Goal: Transaction & Acquisition: Purchase product/service

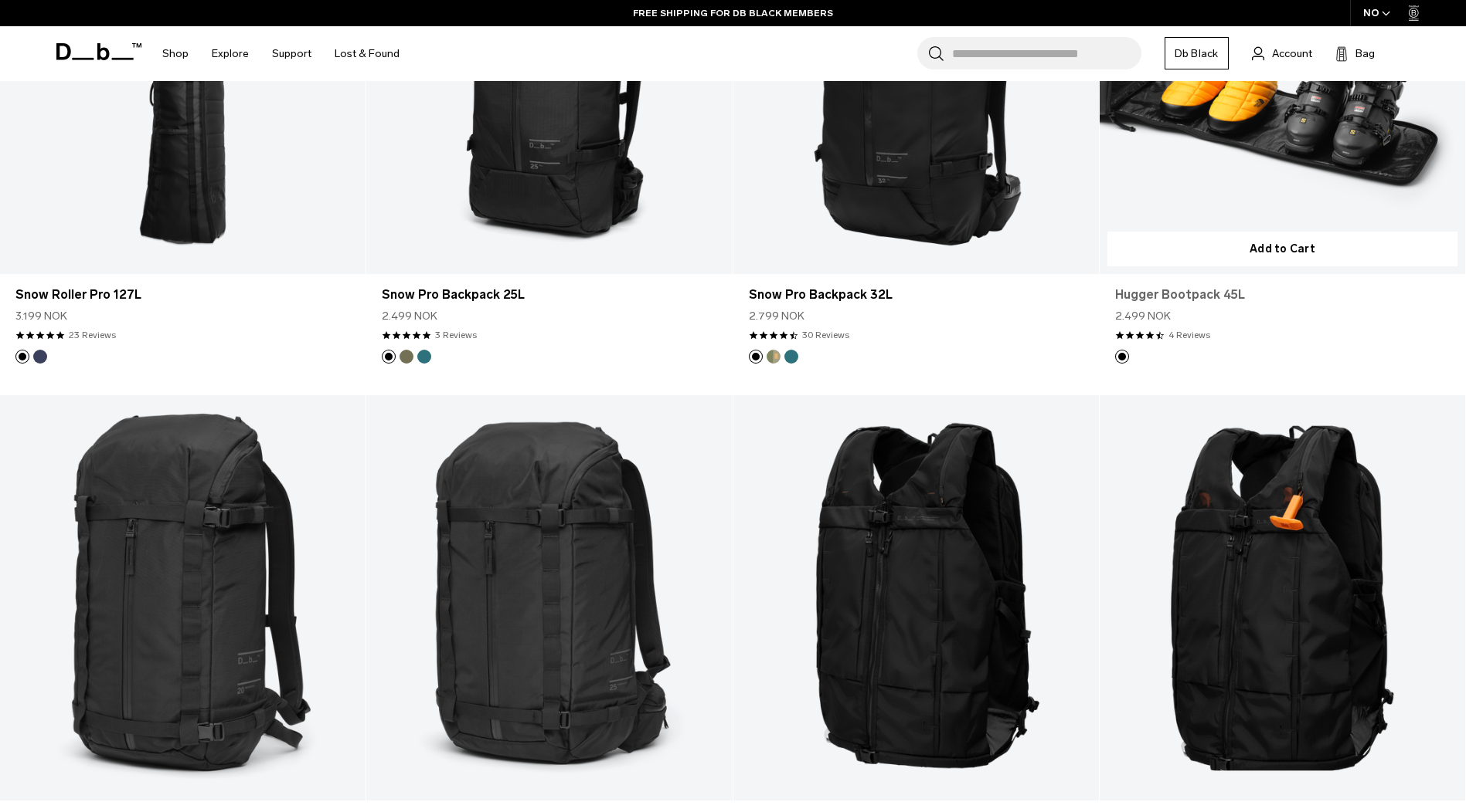
scroll to position [618, 0]
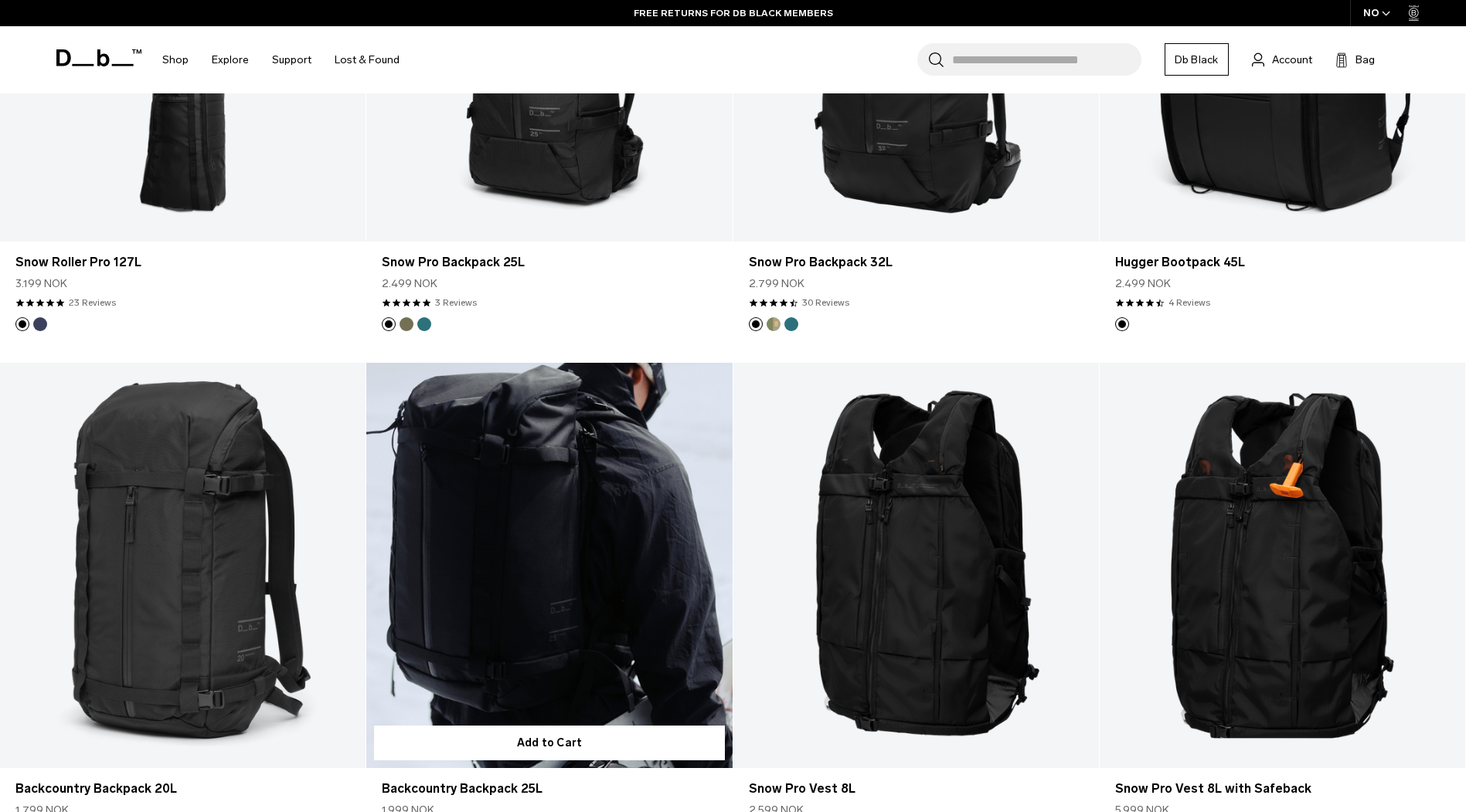
click at [555, 540] on link "Backcountry Backpack 25L" at bounding box center [548, 566] width 365 height 406
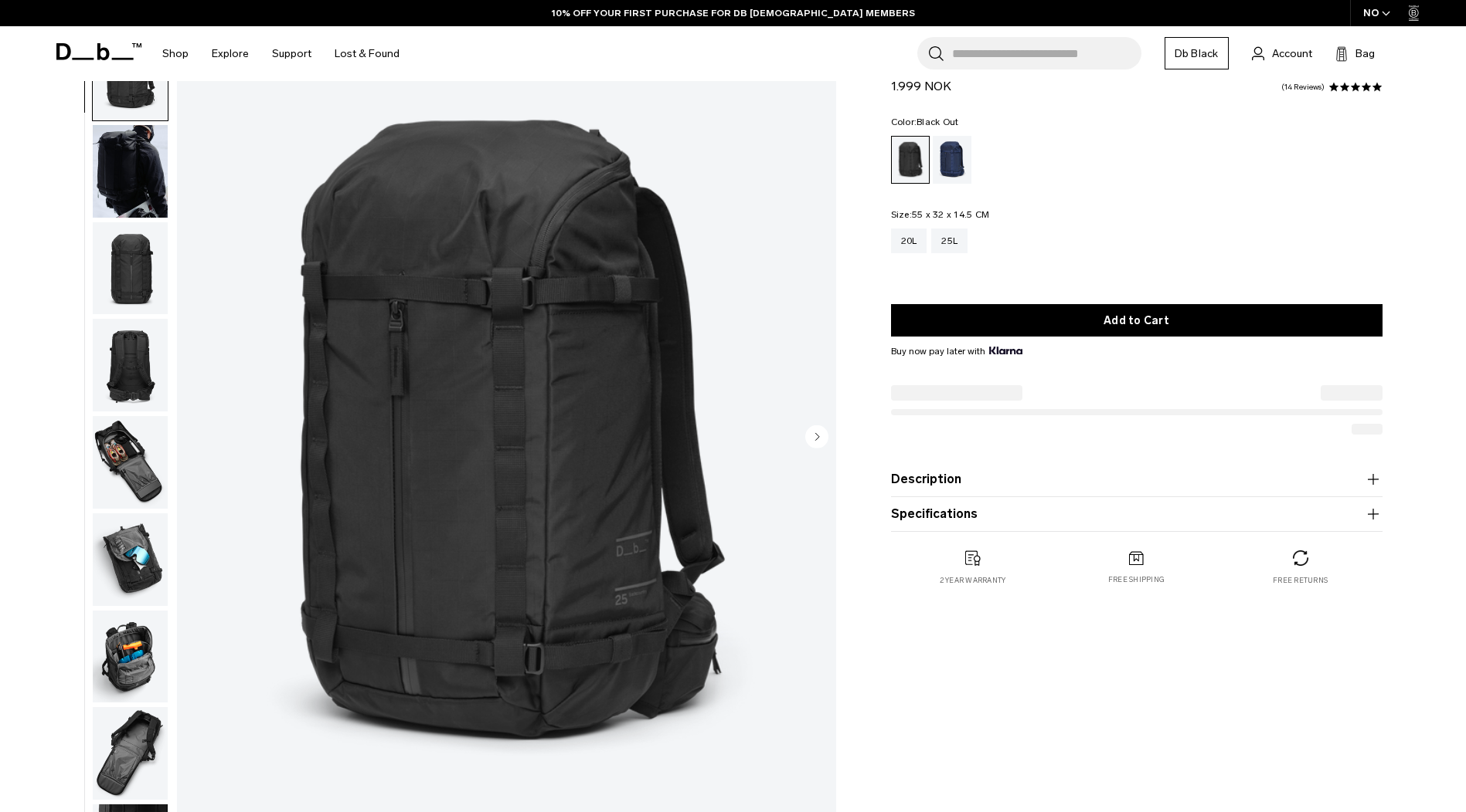
click at [139, 458] on img "button" at bounding box center [130, 462] width 75 height 92
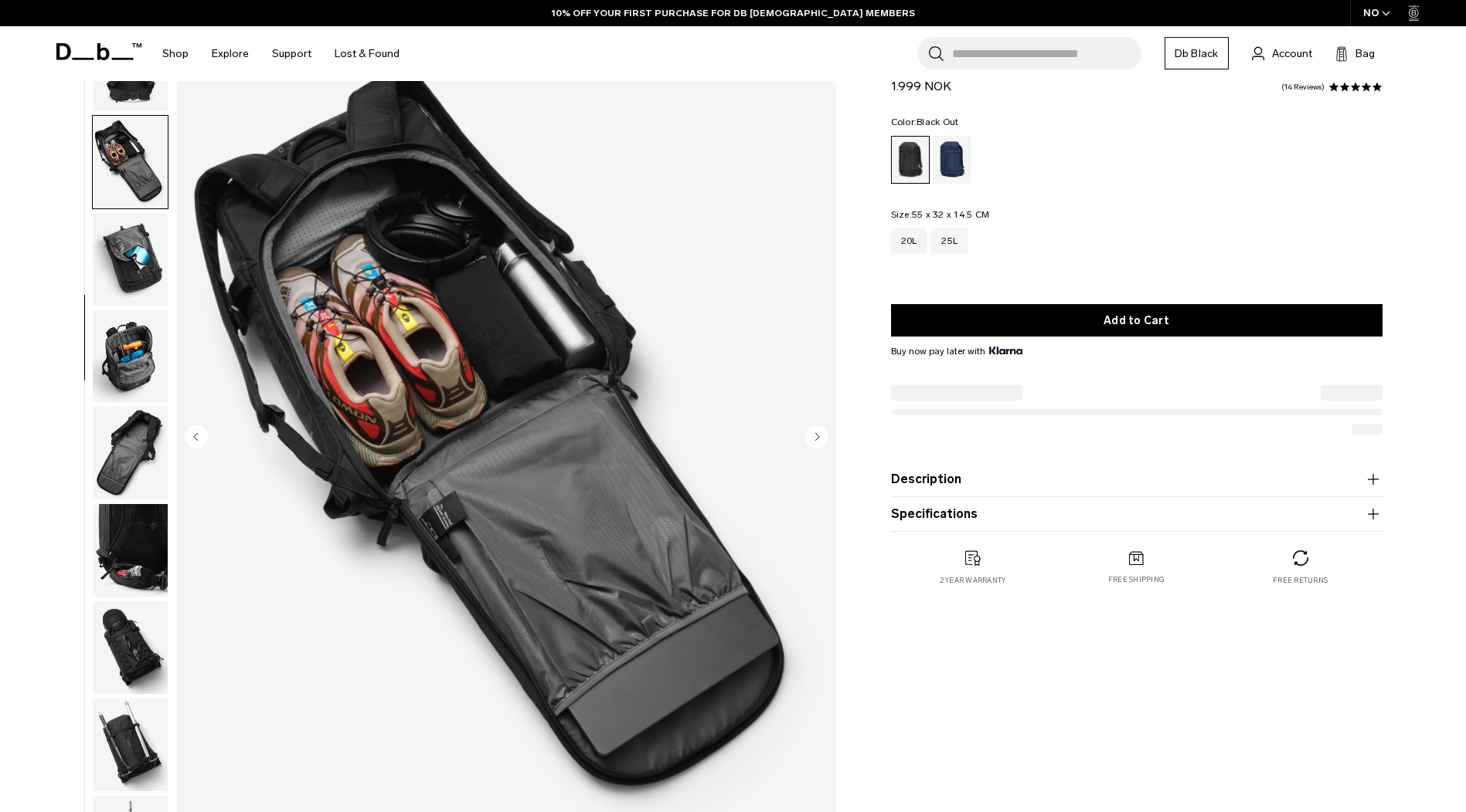
scroll to position [340, 0]
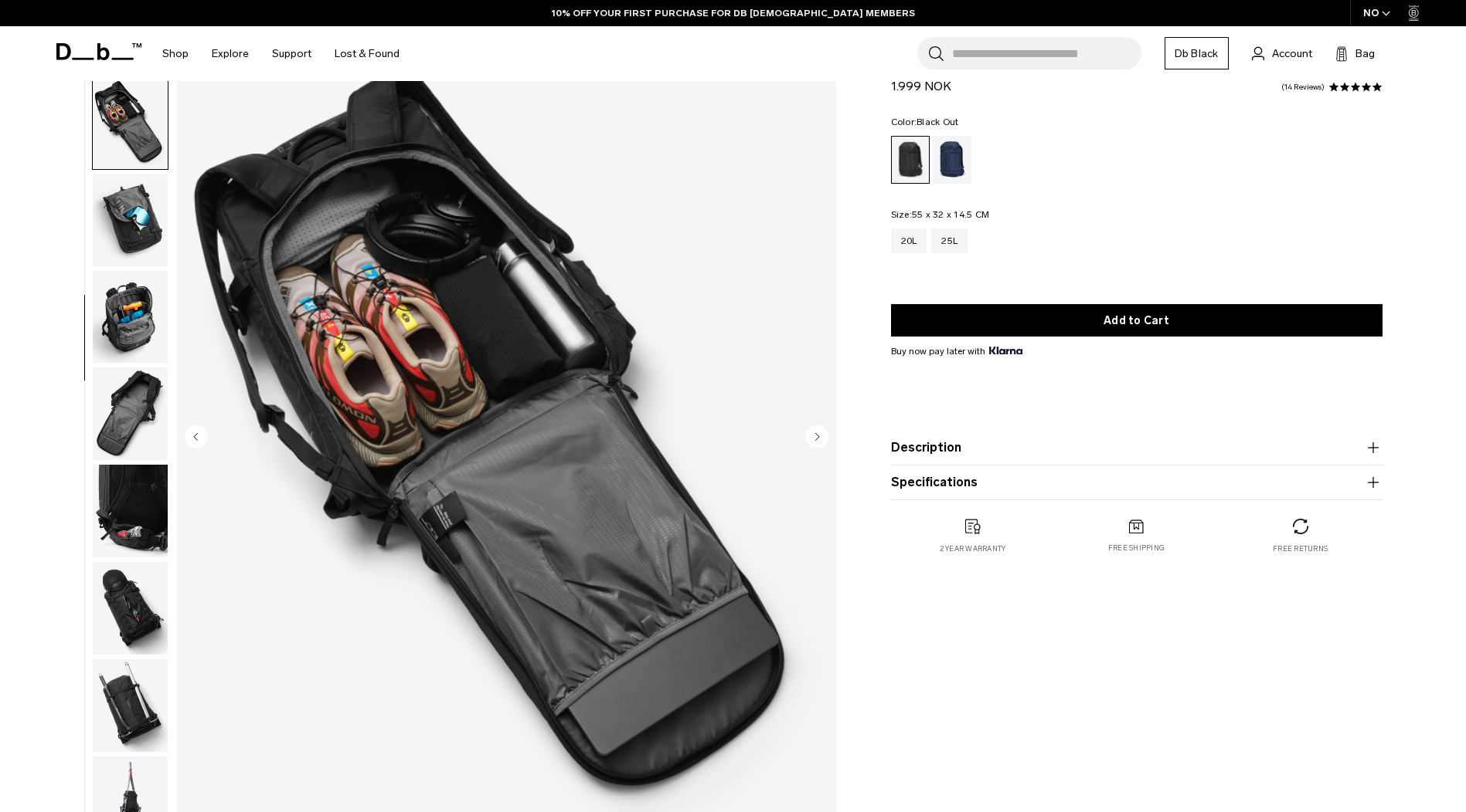
click at [819, 438] on circle "Next slide" at bounding box center [817, 436] width 23 height 23
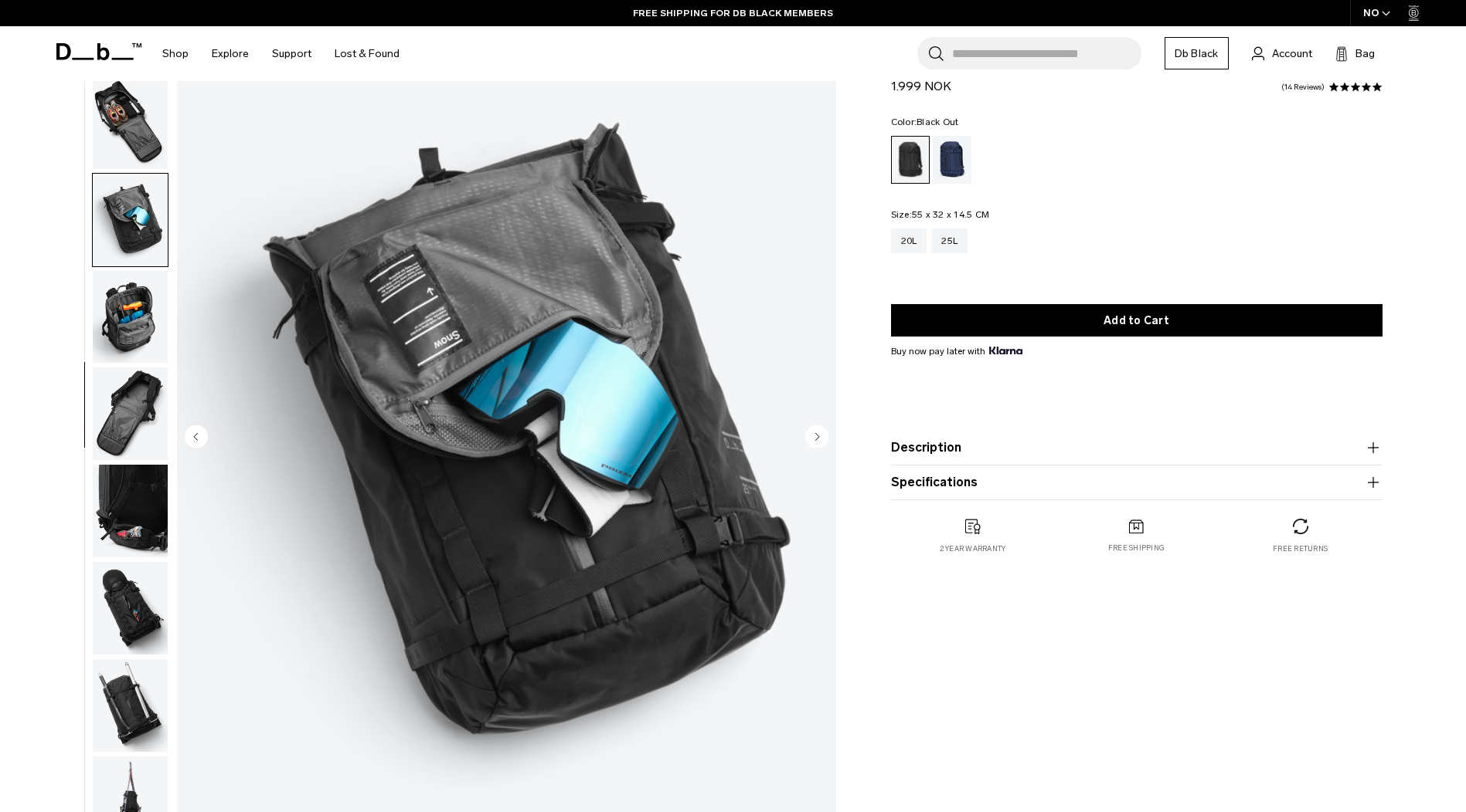
click at [819, 438] on circle "Next slide" at bounding box center [817, 436] width 23 height 23
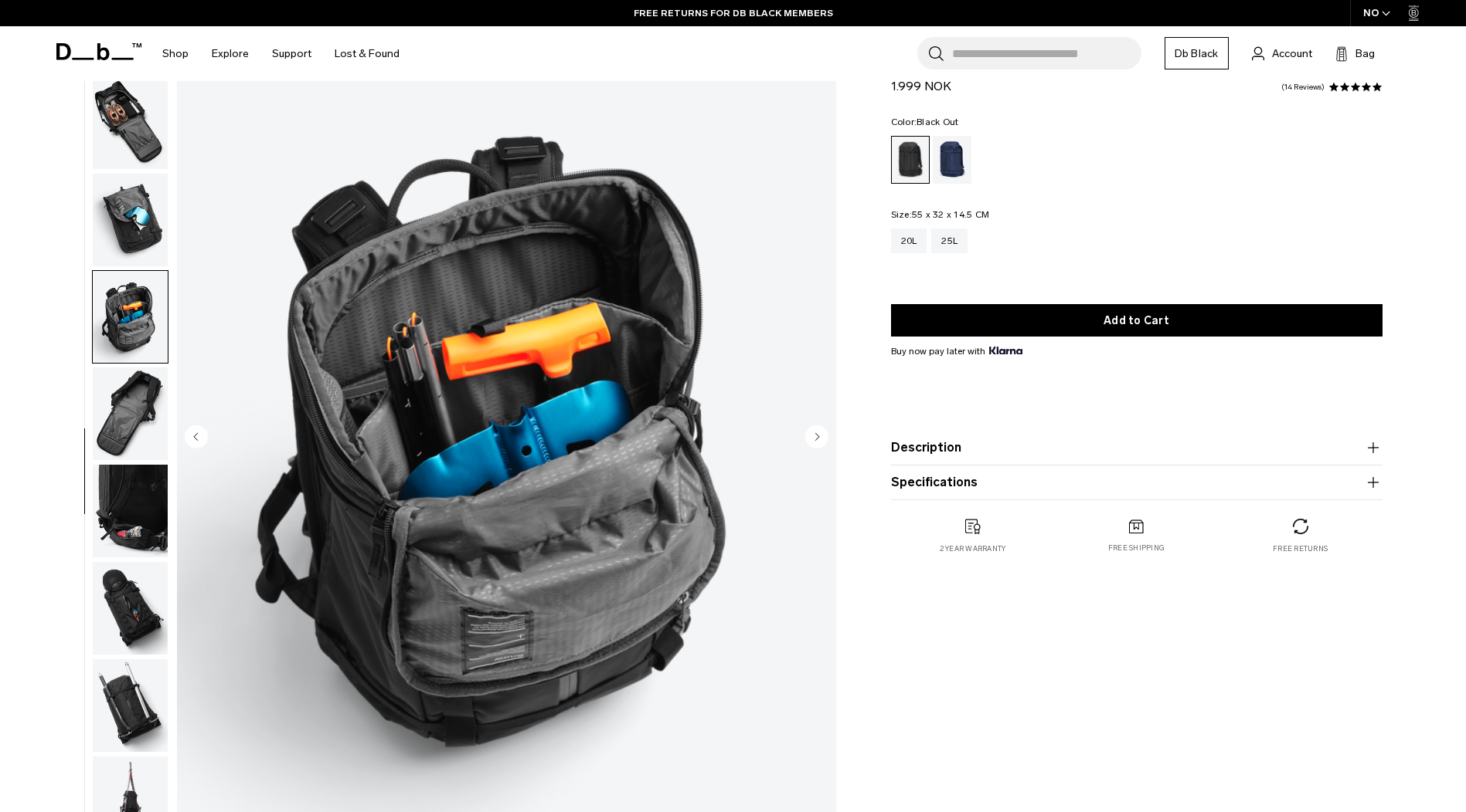
click at [819, 438] on circle "Next slide" at bounding box center [817, 436] width 23 height 23
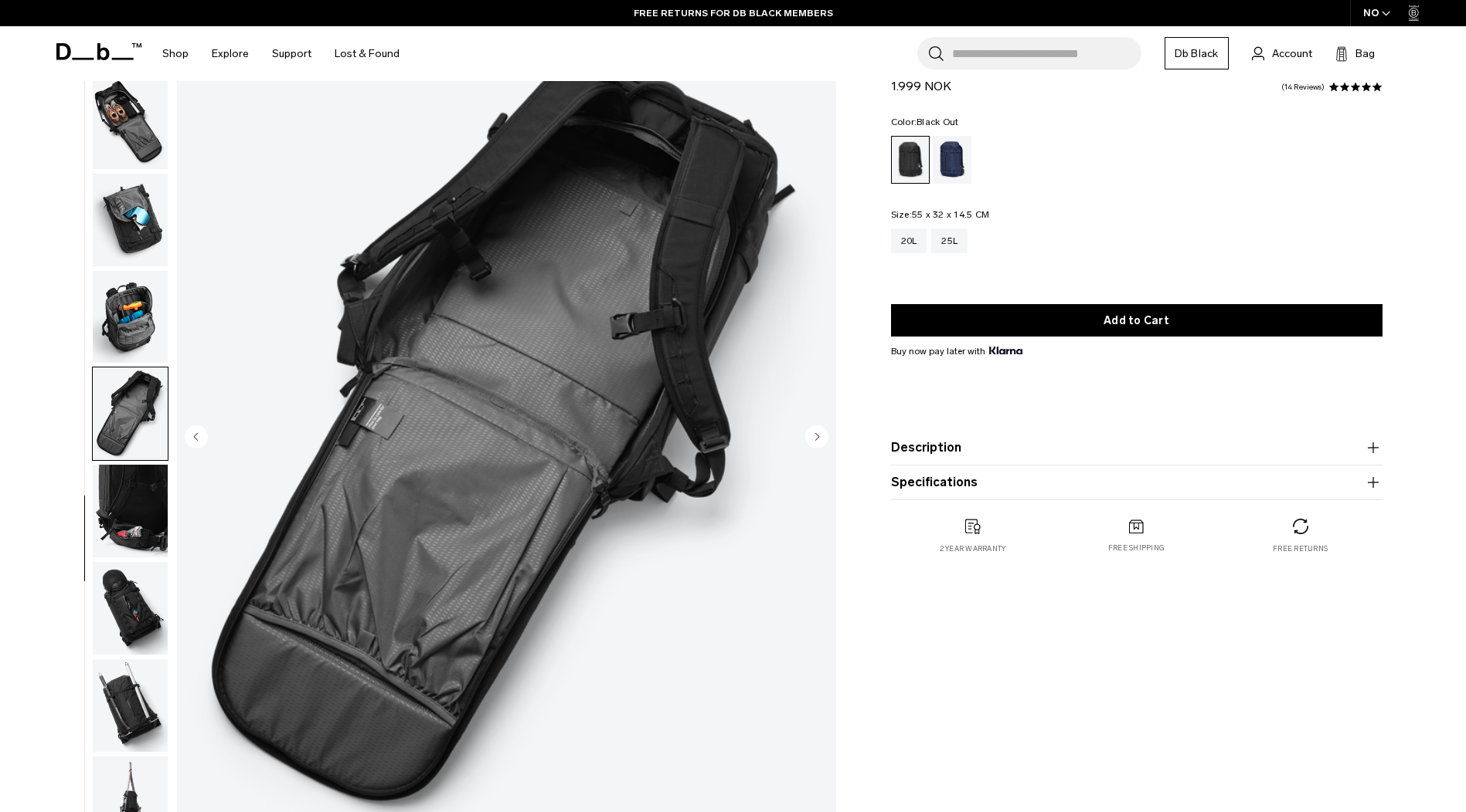
click at [819, 438] on circle "Next slide" at bounding box center [817, 436] width 23 height 23
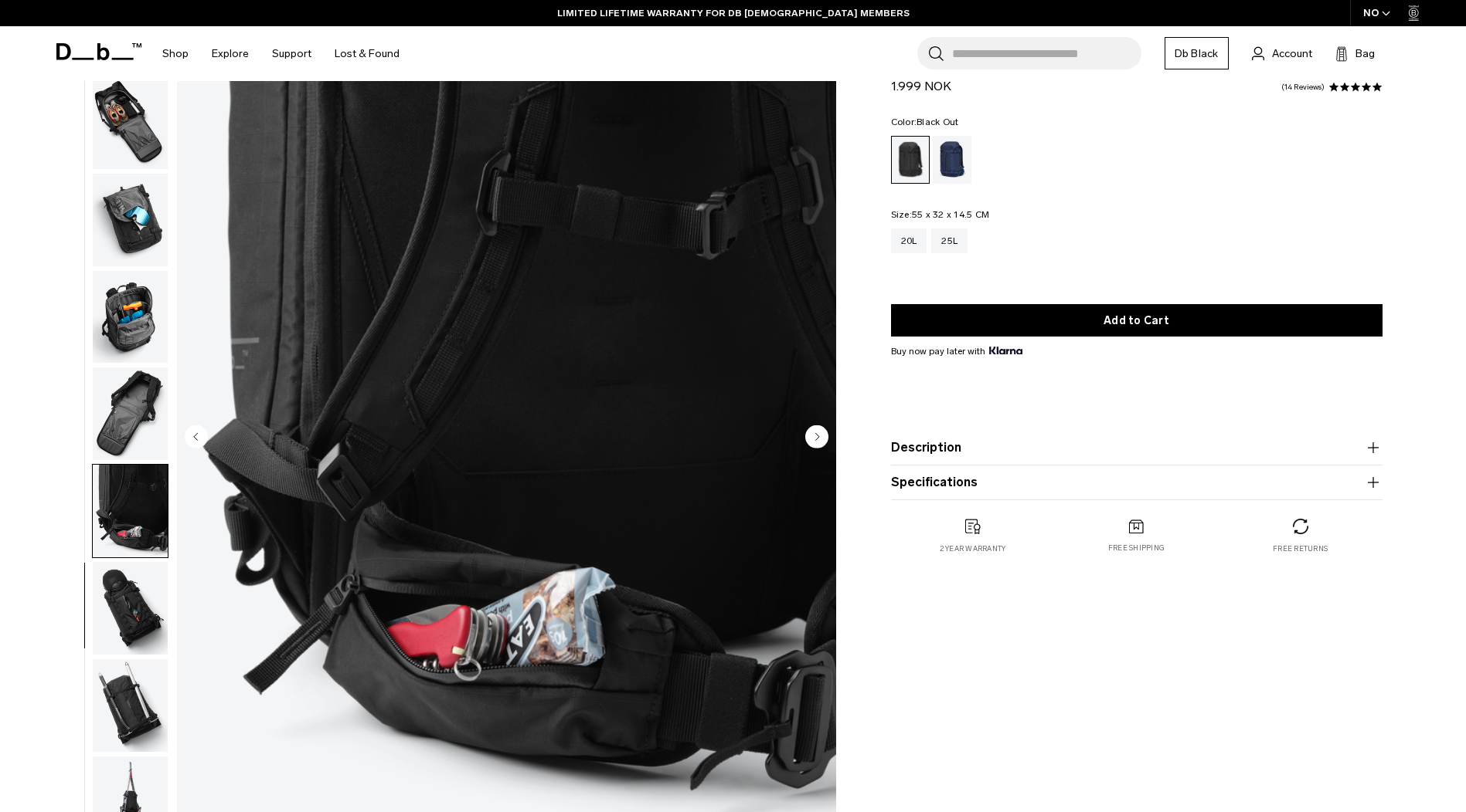
click at [819, 438] on circle "Next slide" at bounding box center [817, 436] width 23 height 23
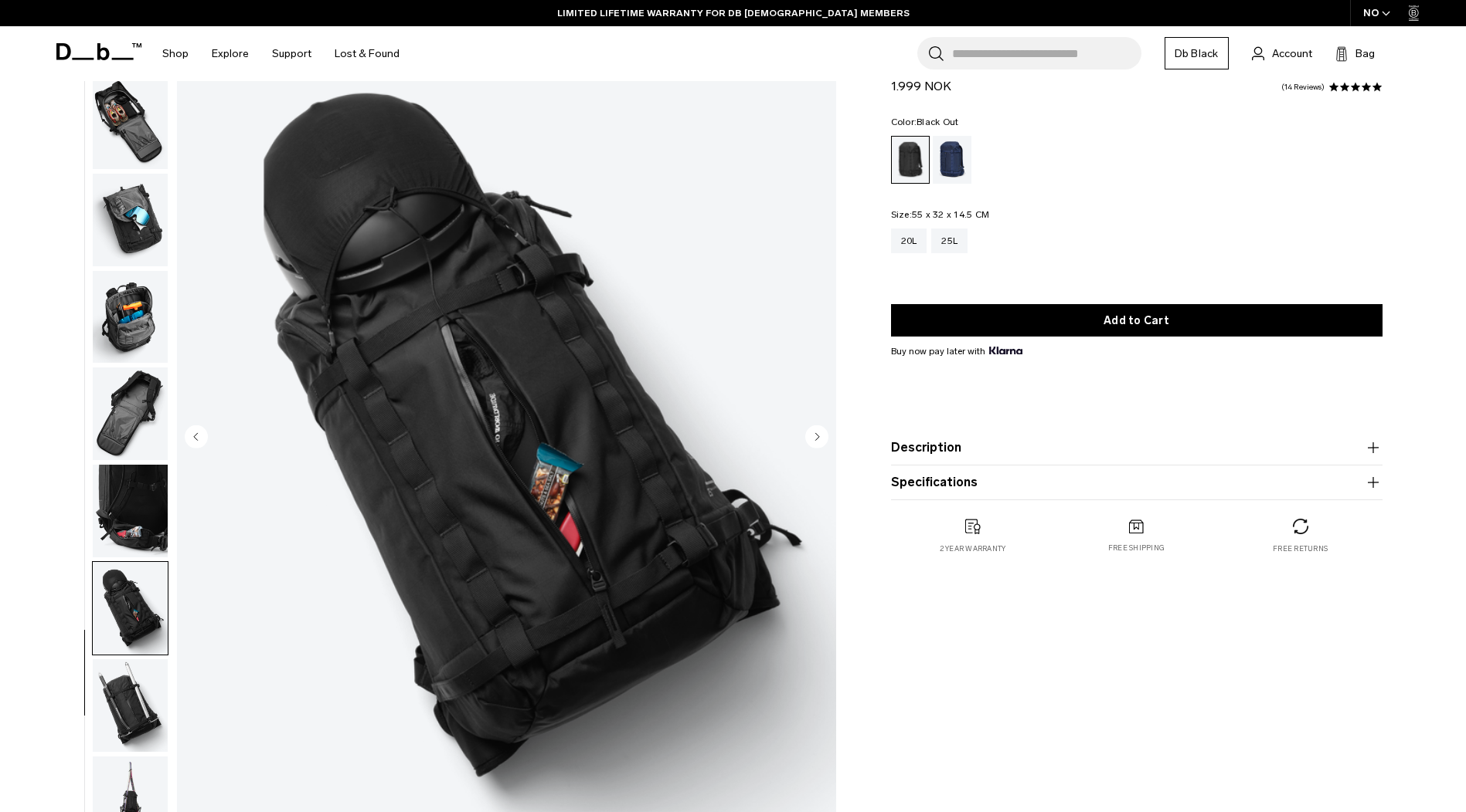
click at [819, 438] on circle "Next slide" at bounding box center [817, 436] width 23 height 23
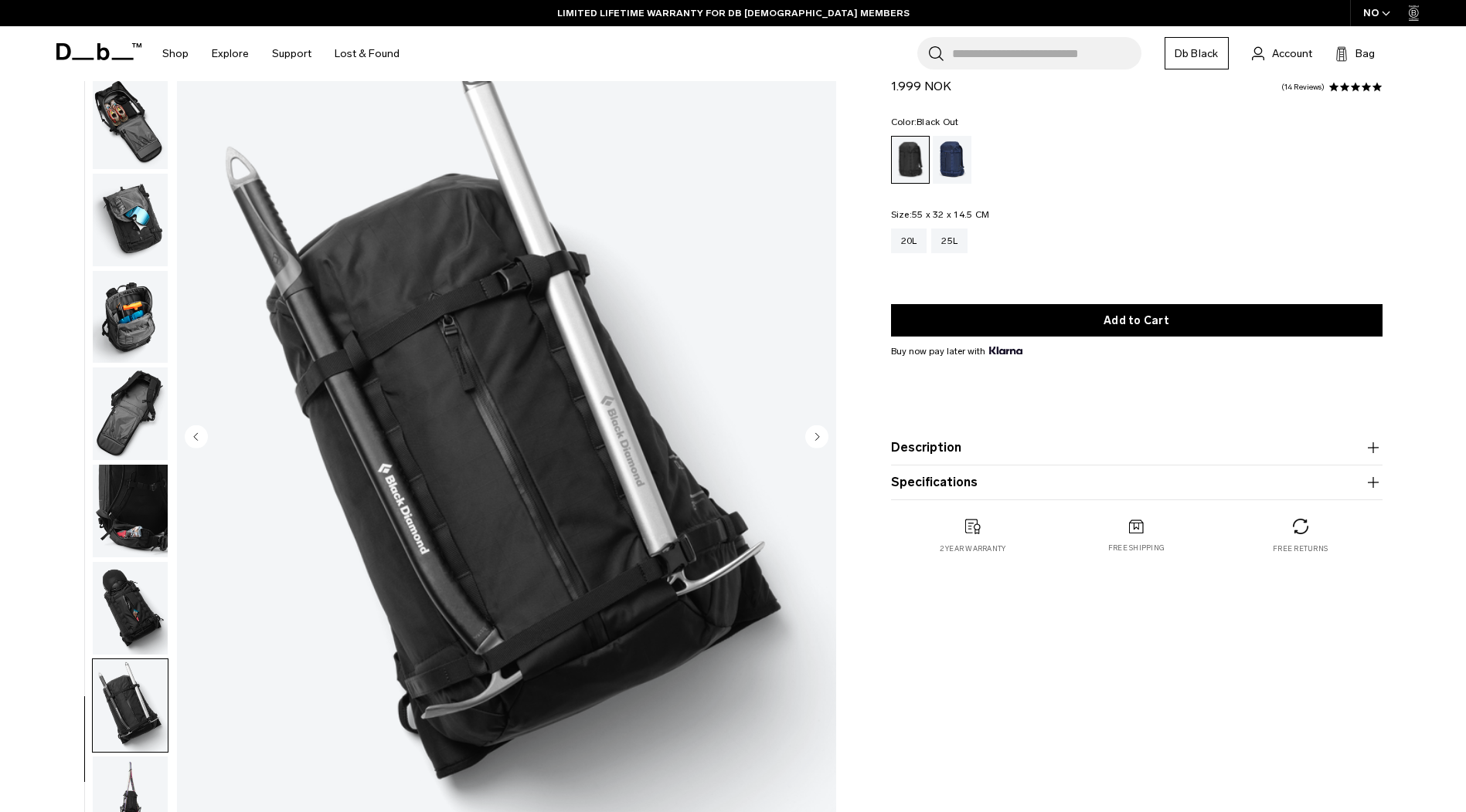
click at [819, 438] on circle "Next slide" at bounding box center [817, 436] width 23 height 23
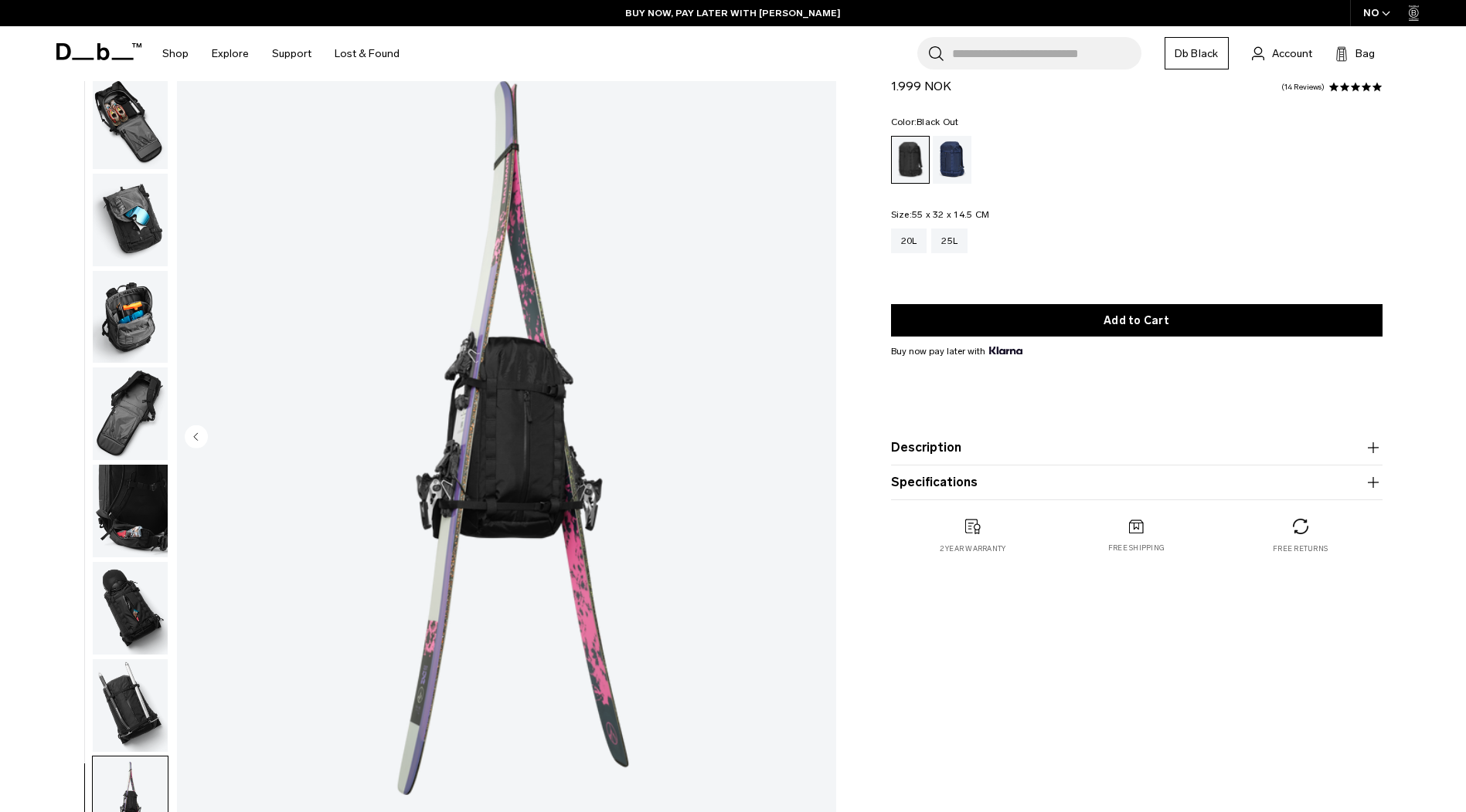
click at [819, 438] on img "12 / 12" at bounding box center [507, 438] width 659 height 823
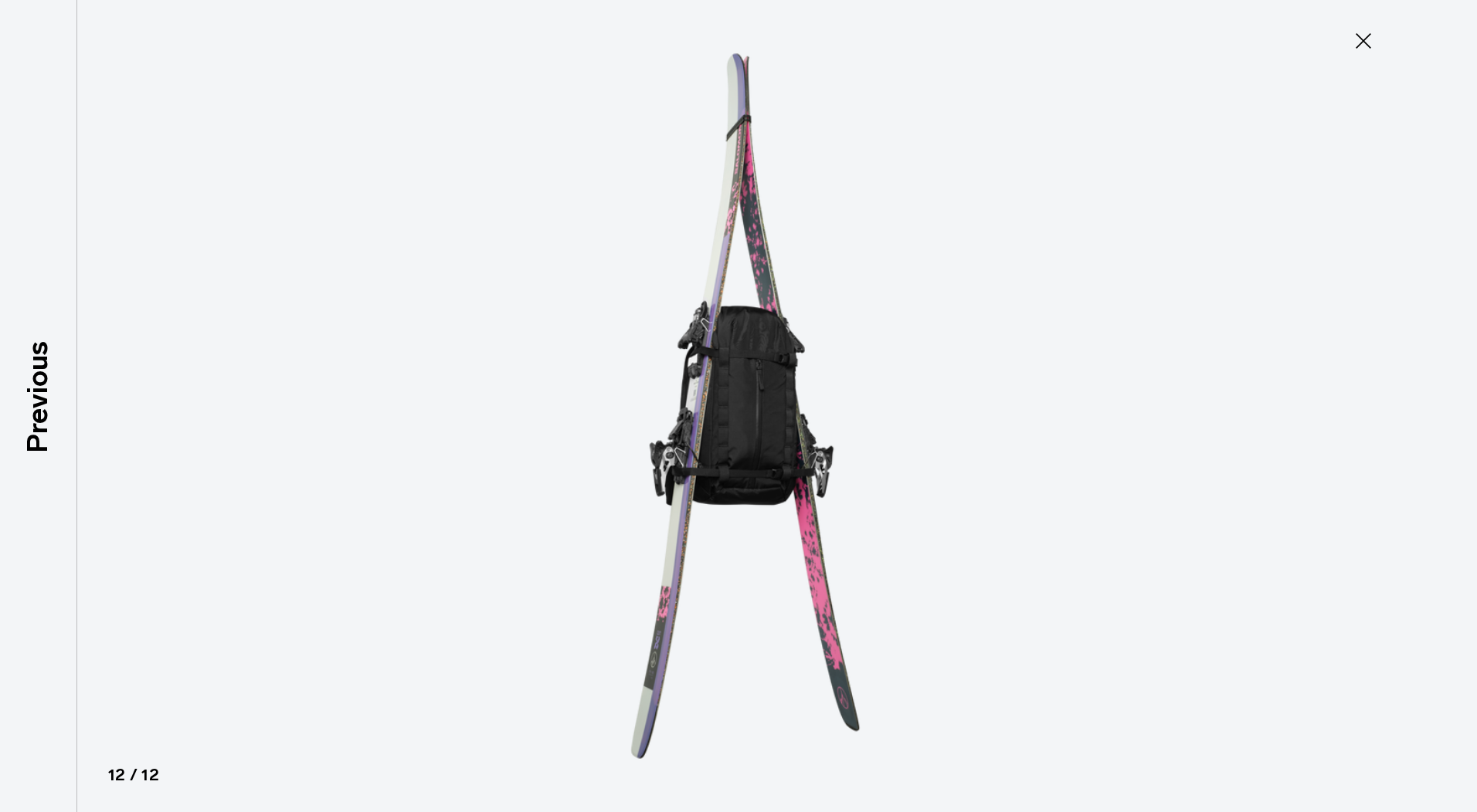
click at [819, 438] on img at bounding box center [738, 406] width 695 height 812
click at [166, 338] on div at bounding box center [738, 406] width 1477 height 812
click at [1359, 43] on icon at bounding box center [1362, 40] width 24 height 24
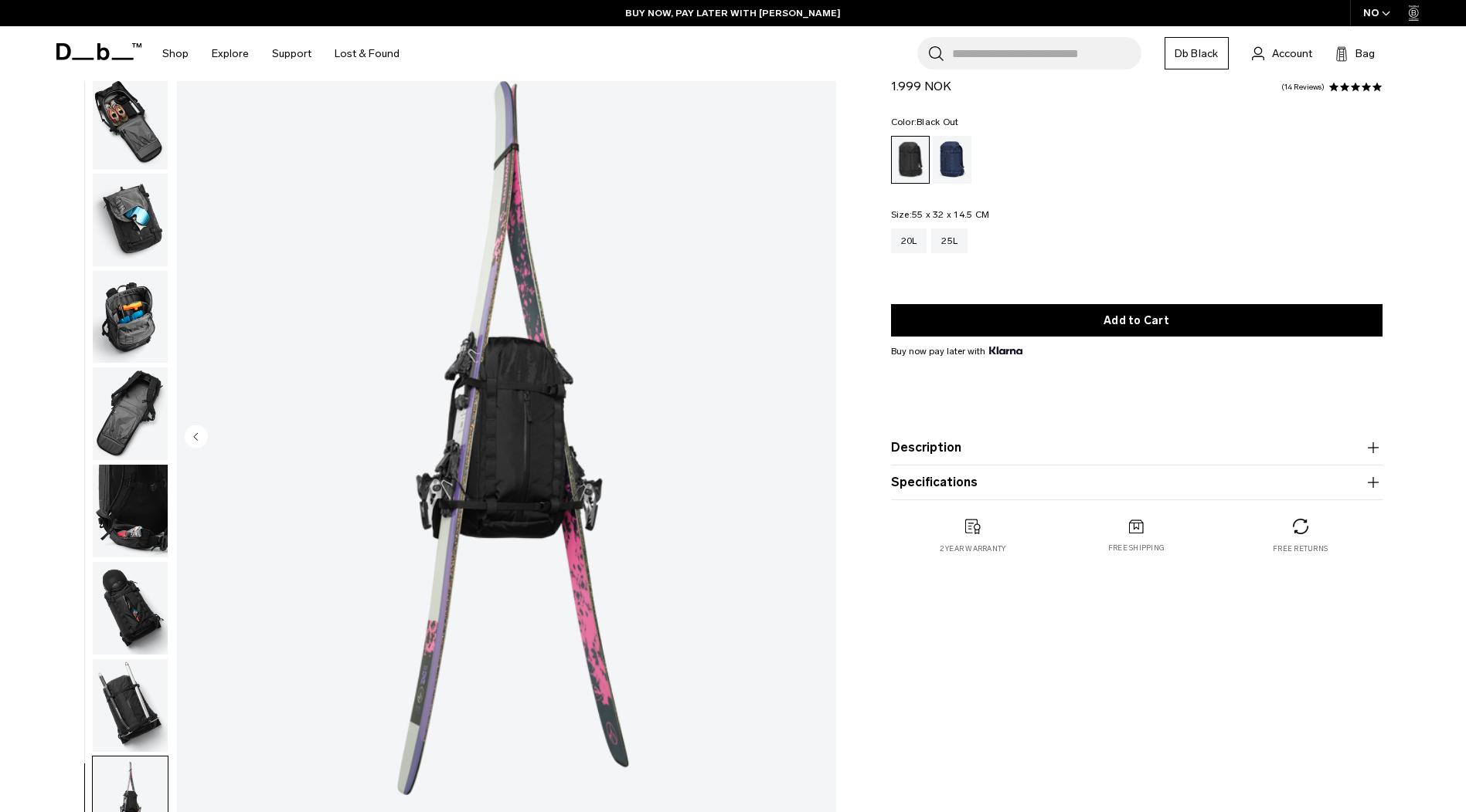
click at [197, 434] on icon "Previous slide" at bounding box center [196, 436] width 4 height 7
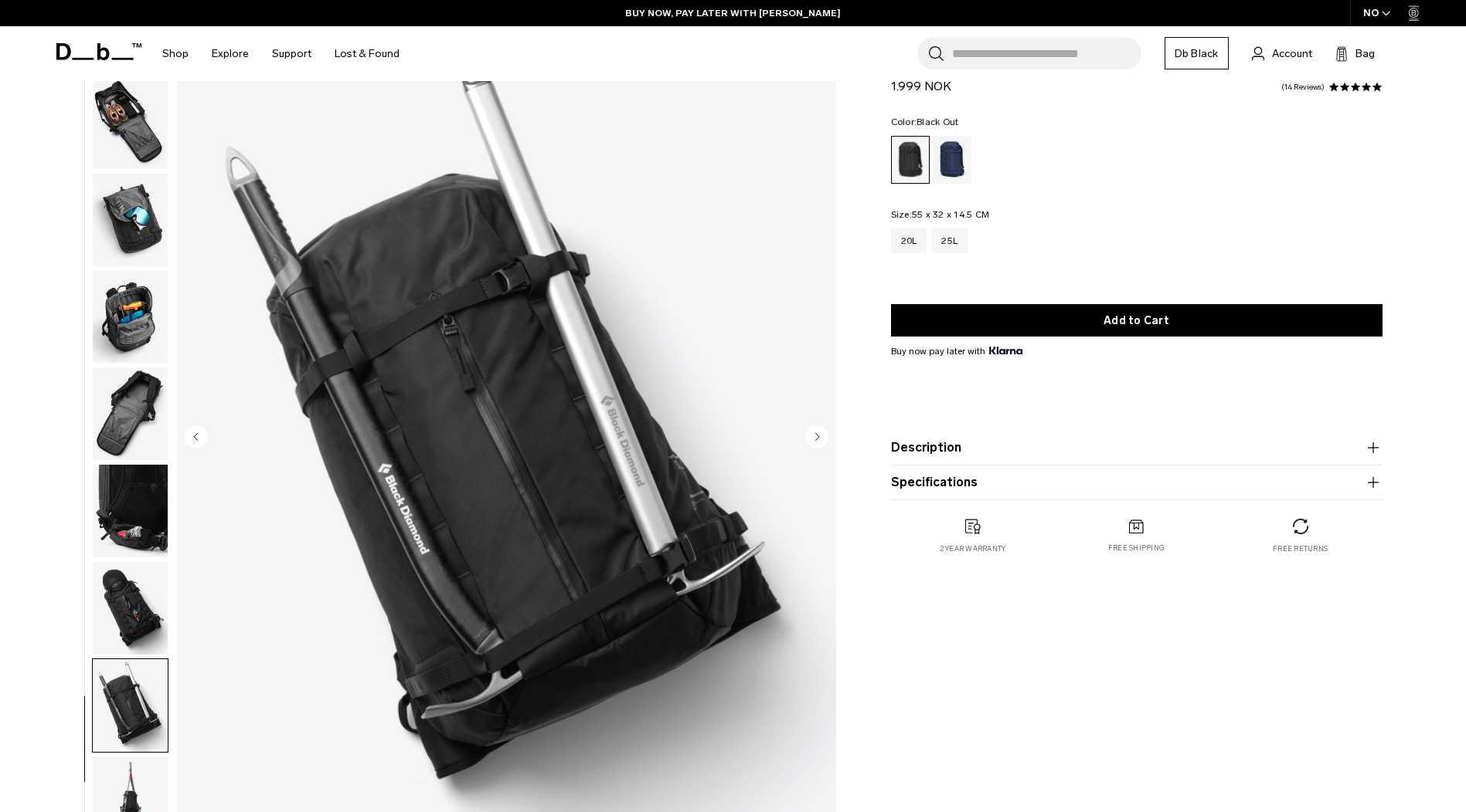
click at [197, 434] on icon "Previous slide" at bounding box center [196, 436] width 4 height 7
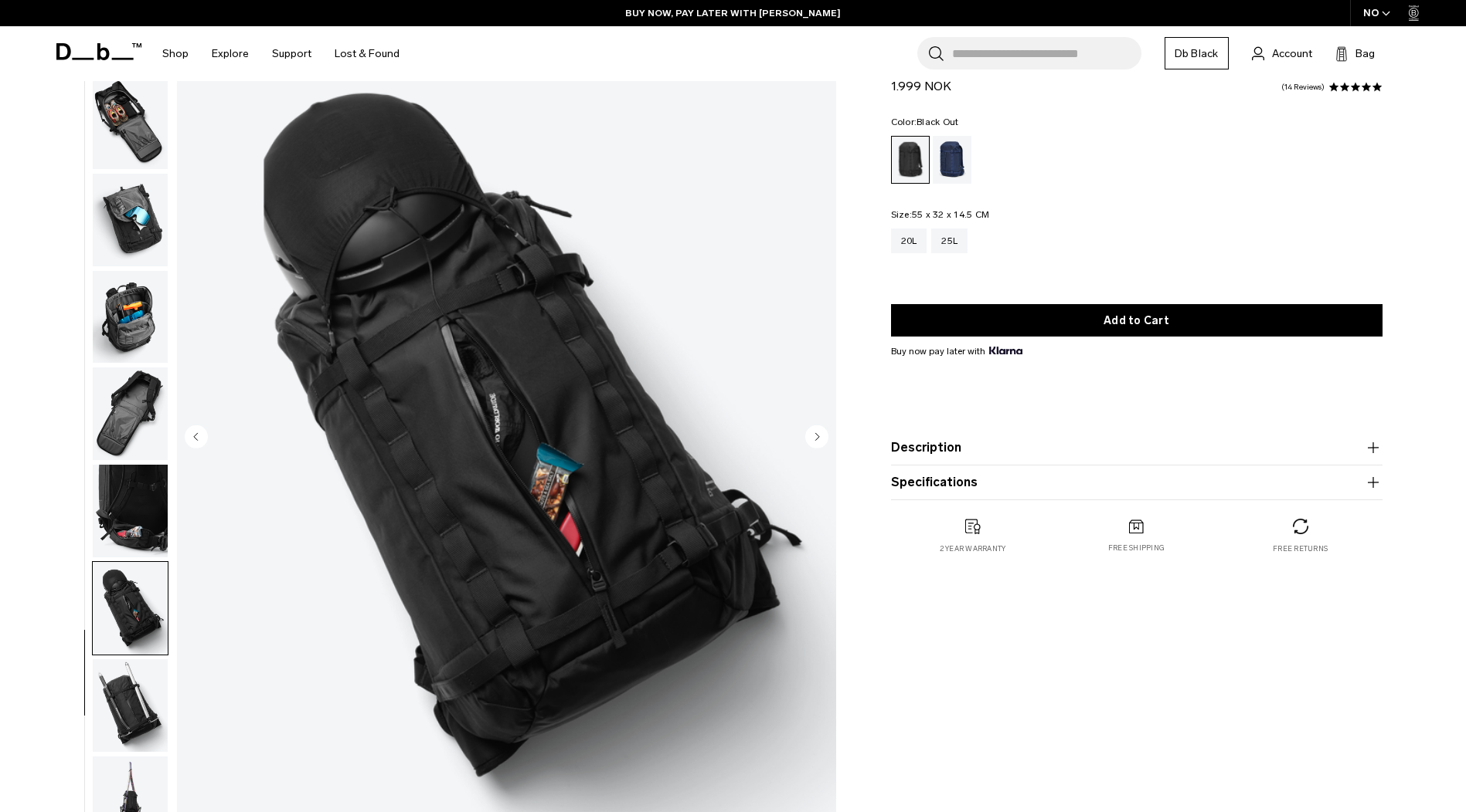
click at [197, 434] on icon "Previous slide" at bounding box center [196, 436] width 4 height 7
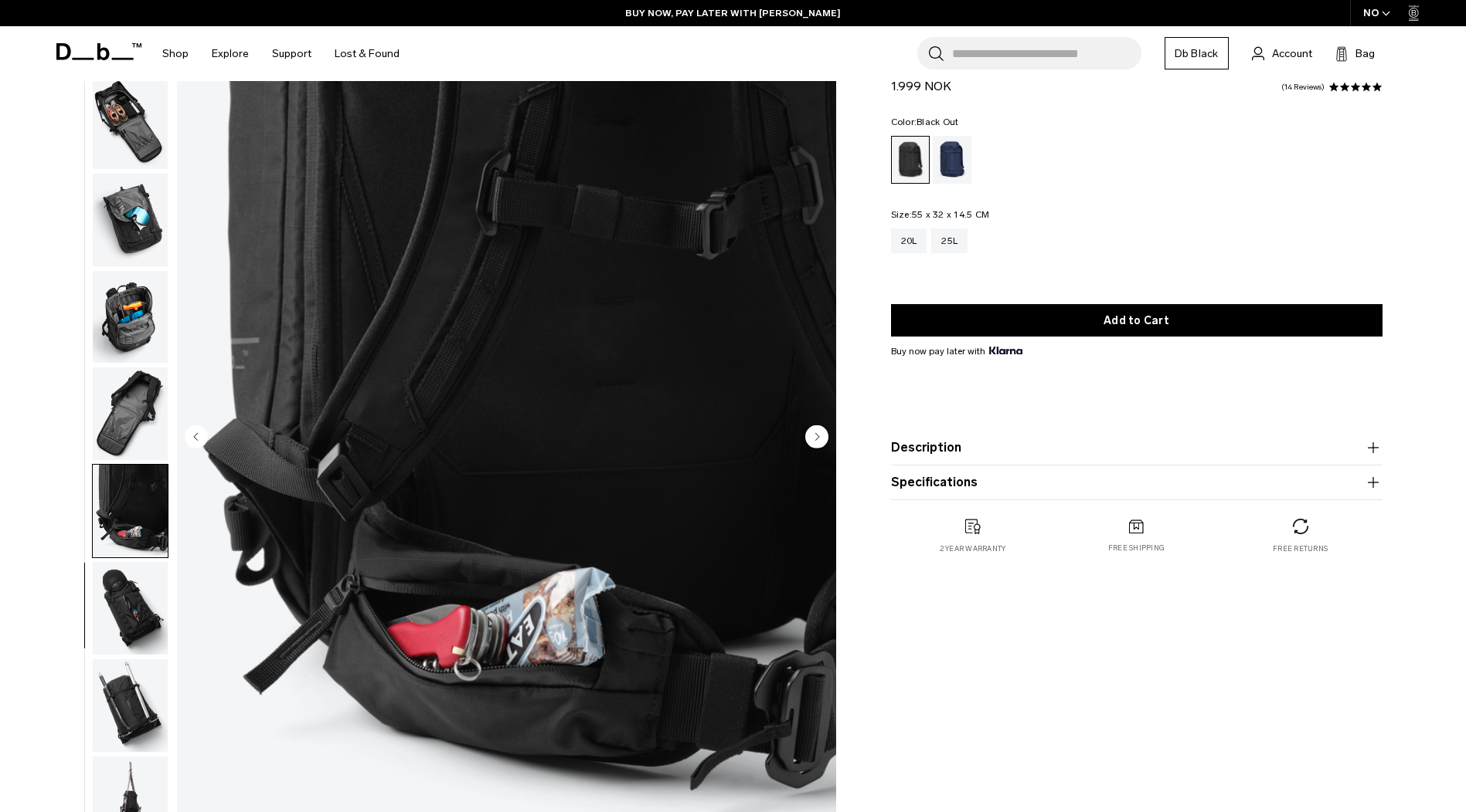
click at [197, 434] on icon "Previous slide" at bounding box center [196, 436] width 4 height 7
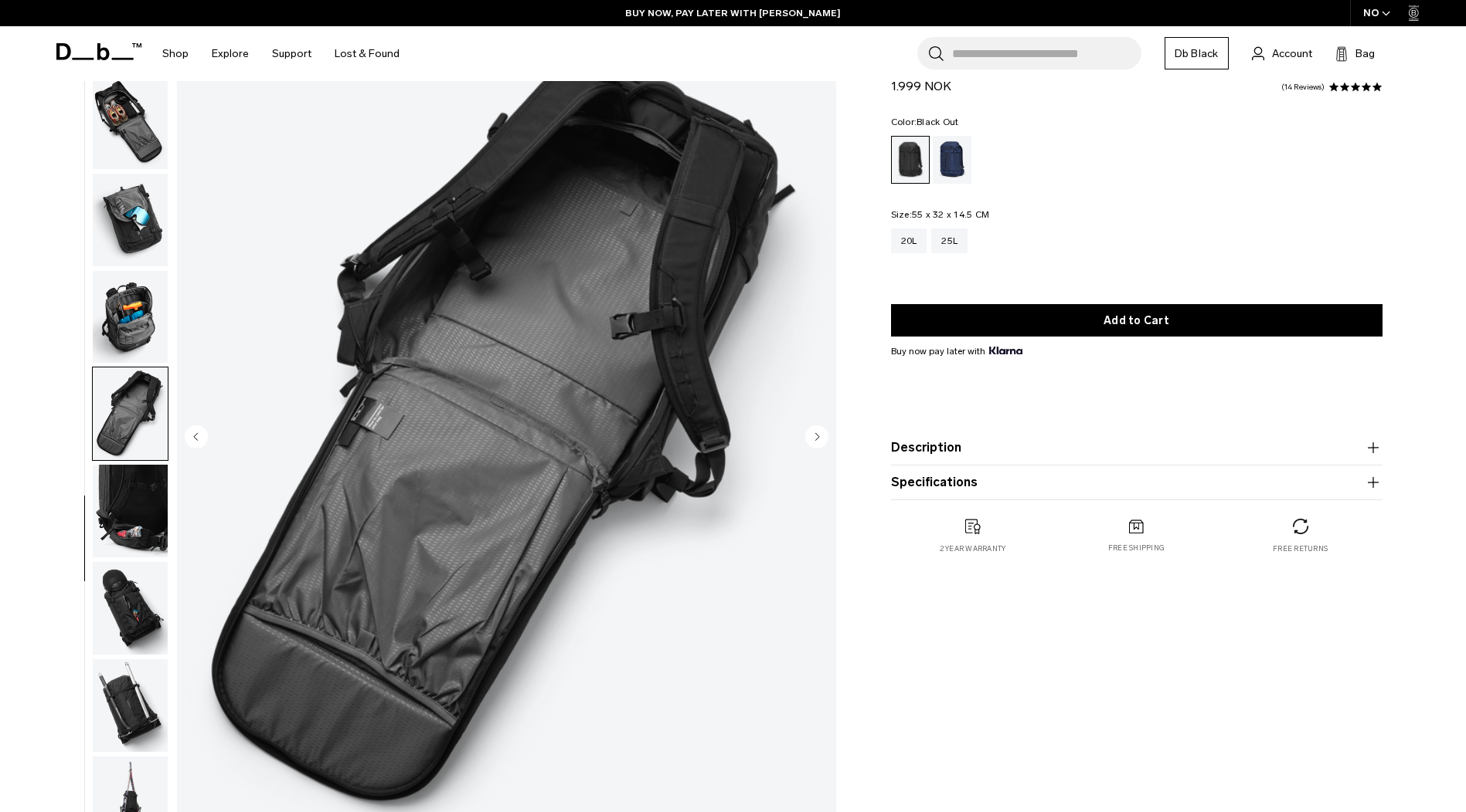
click at [197, 434] on icon "Previous slide" at bounding box center [196, 436] width 4 height 7
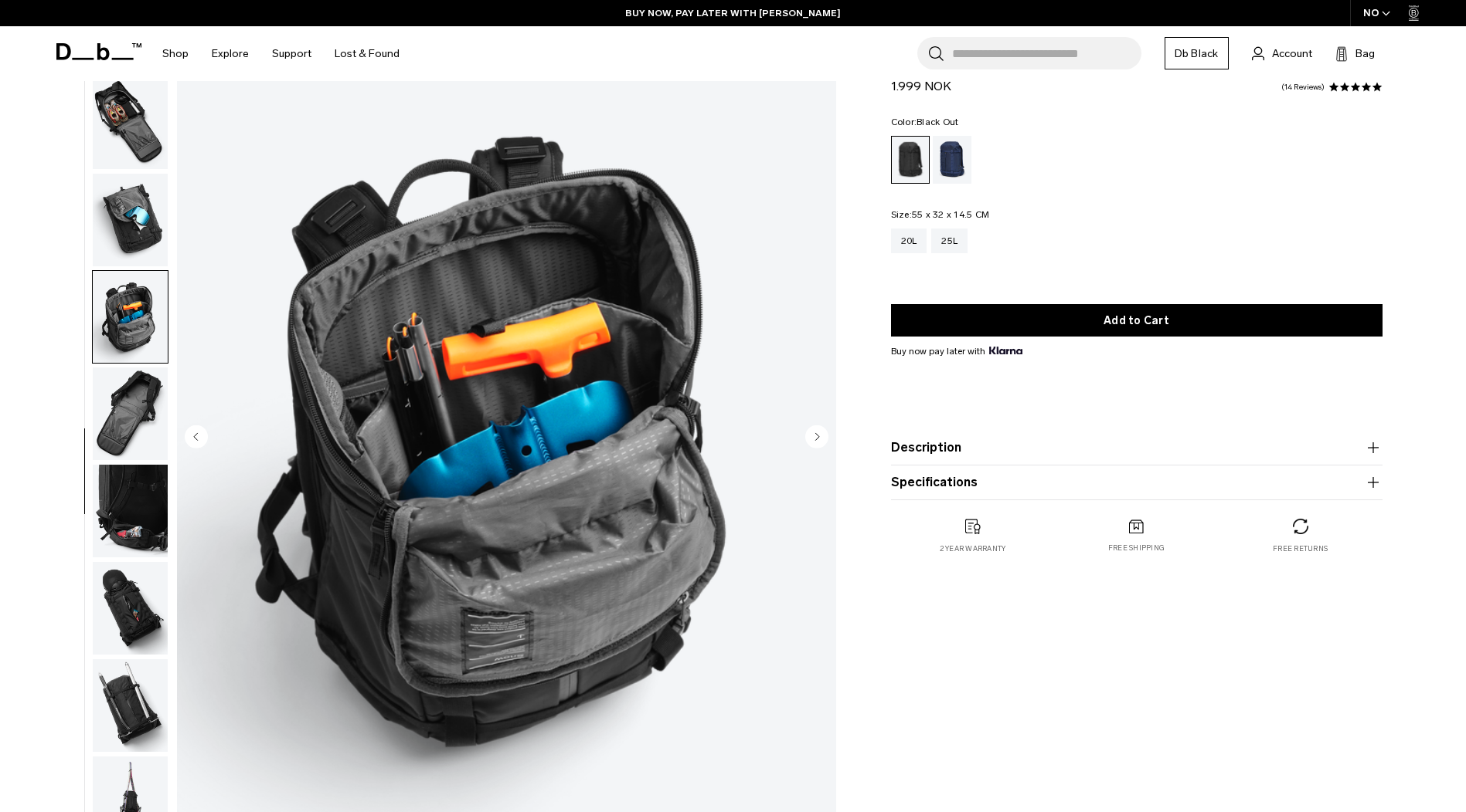
click at [197, 434] on icon "Previous slide" at bounding box center [196, 436] width 4 height 7
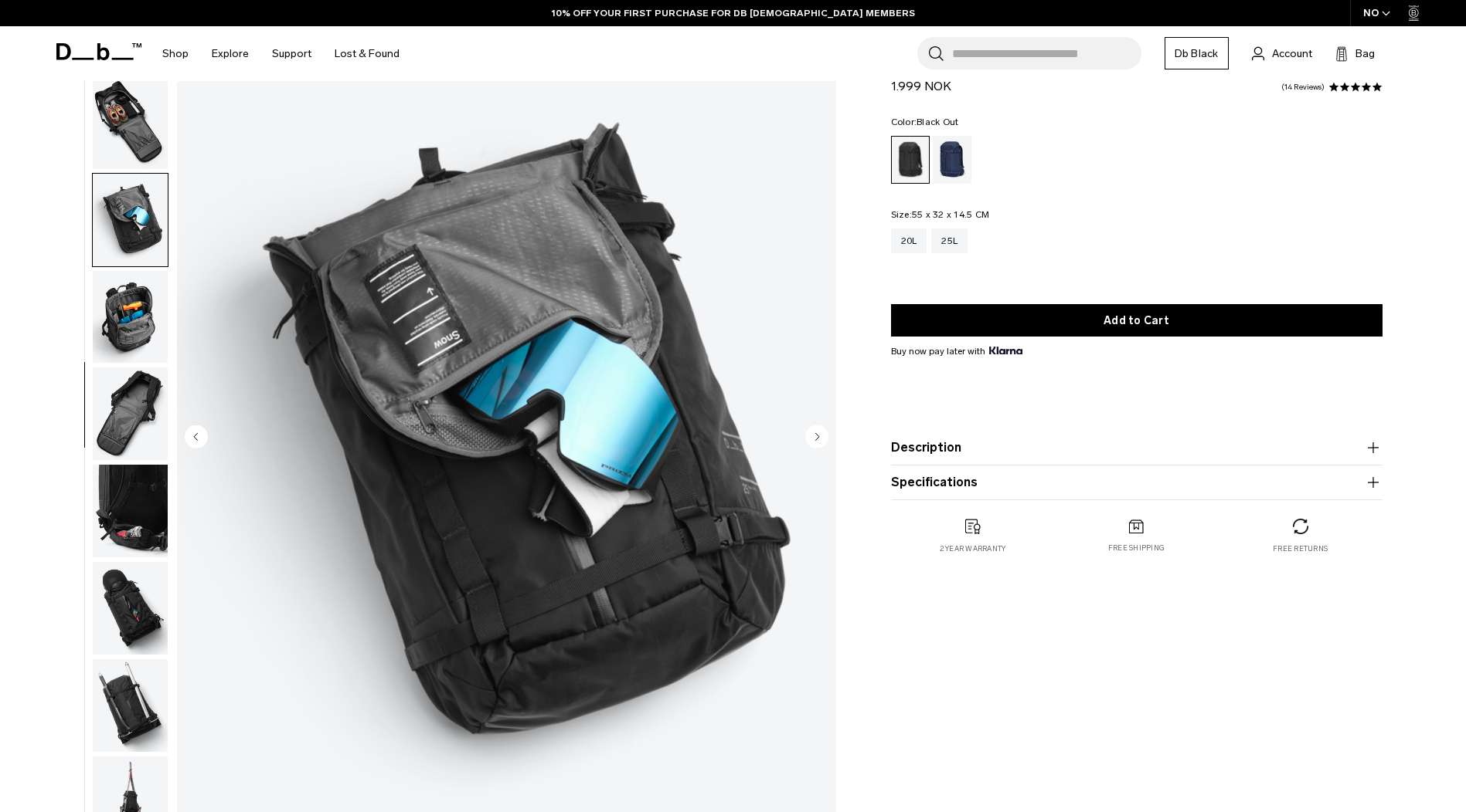
click at [820, 438] on circle "Next slide" at bounding box center [817, 436] width 23 height 23
